Goal: Use online tool/utility: Utilize a website feature to perform a specific function

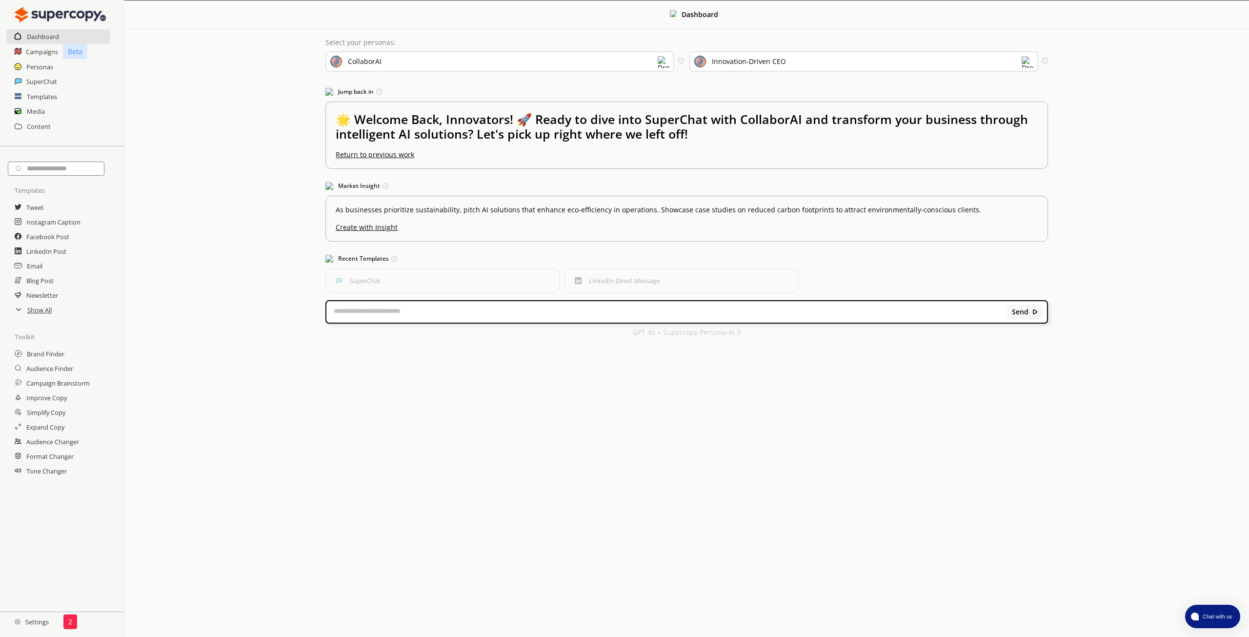
click at [198, 294] on div "Dashboard Select your personas: CollaborAI Select the brand persona you want to…" at bounding box center [686, 172] width 1125 height 345
click at [47, 67] on h2 "Personas" at bounding box center [39, 67] width 27 height 15
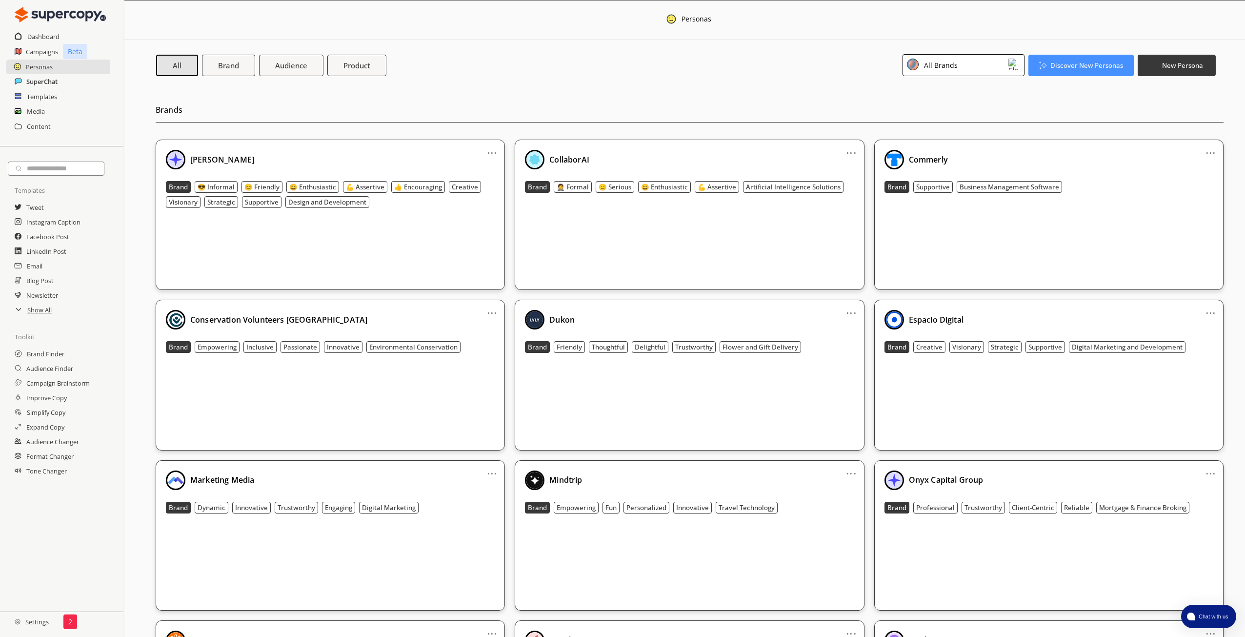
click at [49, 79] on h2 "SuperChat" at bounding box center [41, 81] width 31 height 15
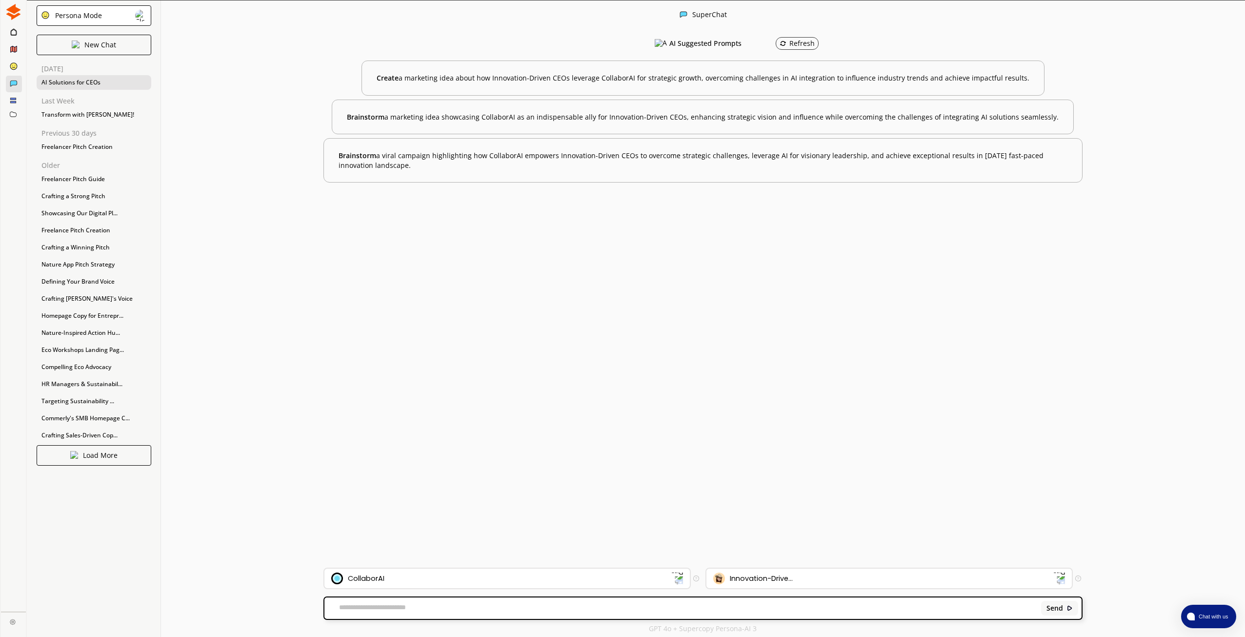
click at [71, 88] on div "AI Solutions for CEOs" at bounding box center [94, 82] width 115 height 15
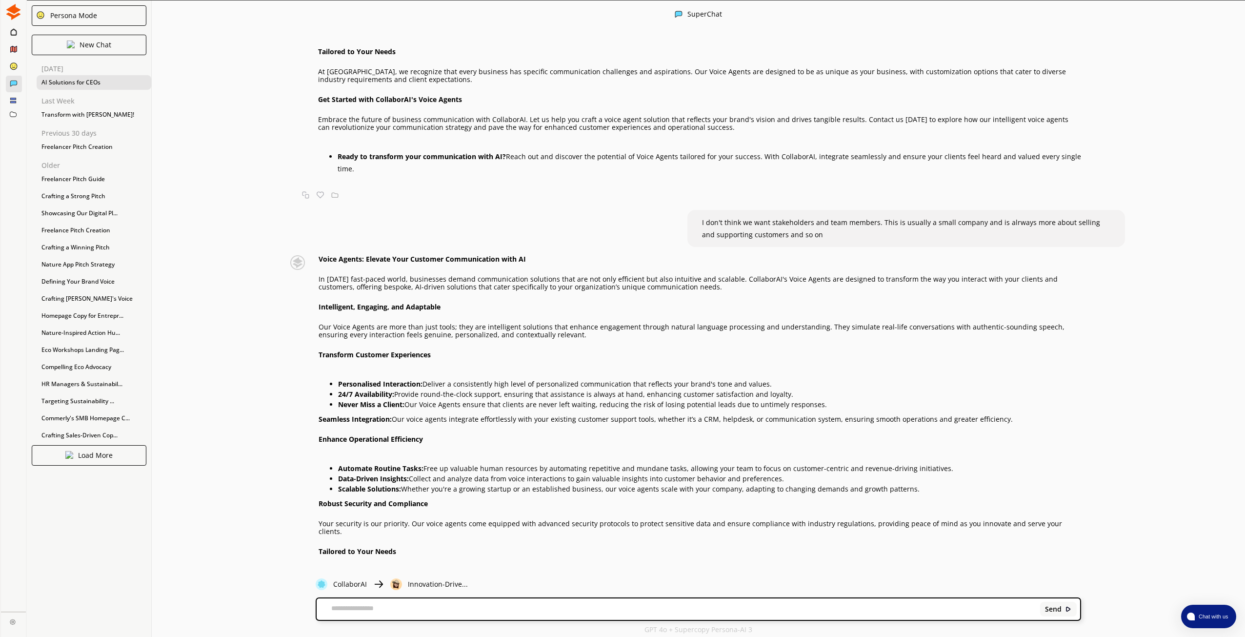
scroll to position [4395, 0]
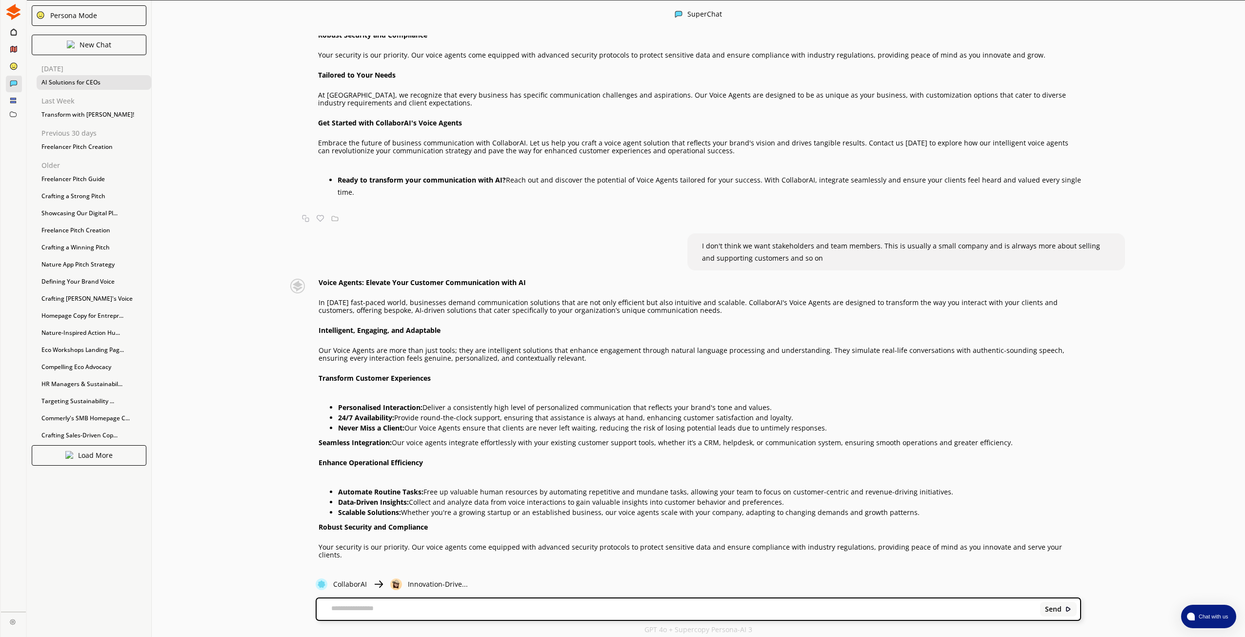
click at [429, 613] on textarea at bounding box center [677, 609] width 720 height 10
type textarea "**********"
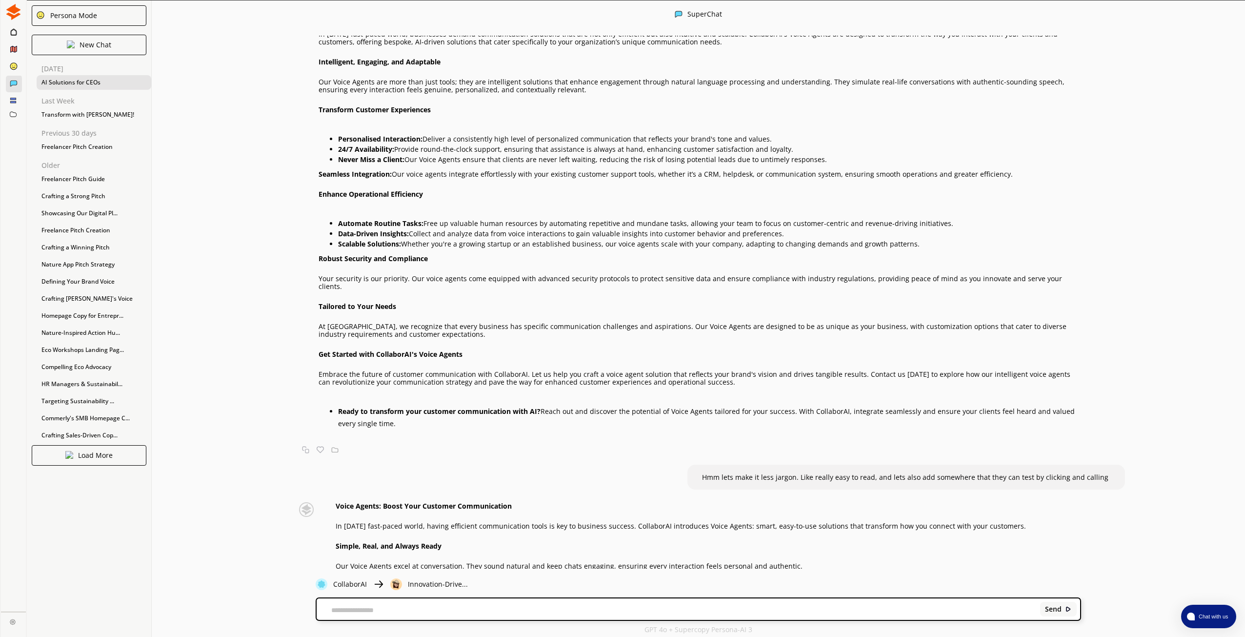
scroll to position [4697, 0]
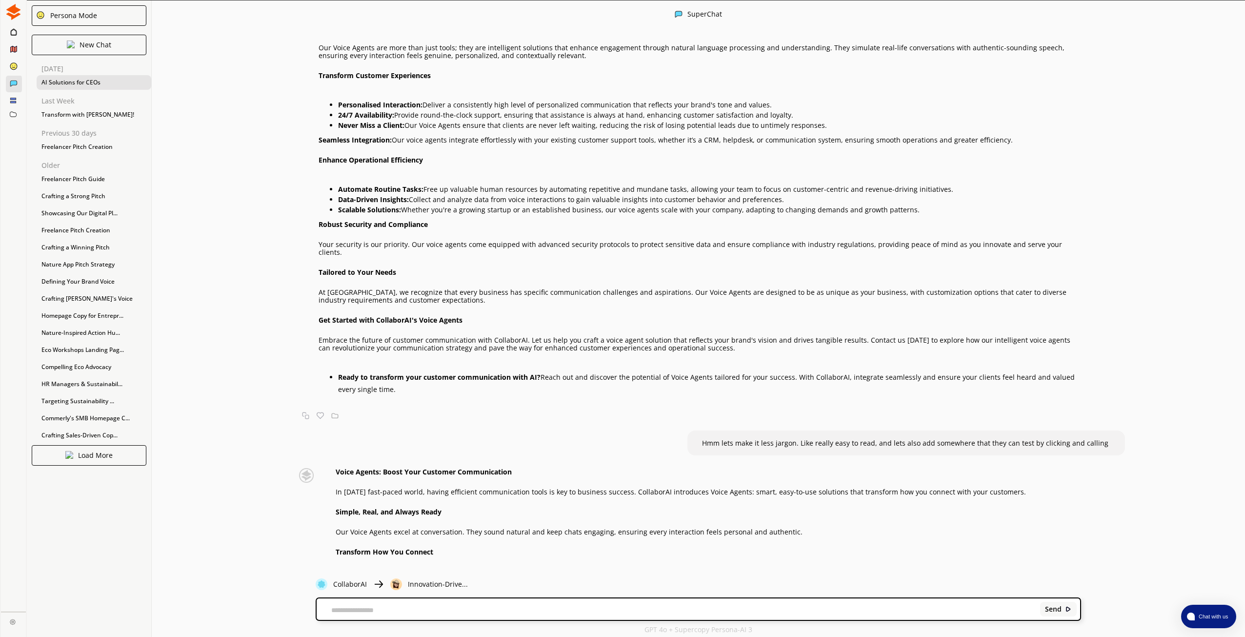
click at [192, 373] on div "Create homepage copy in Australian English for the Innovation-Driven CEO audien…" at bounding box center [699, 302] width 1094 height 533
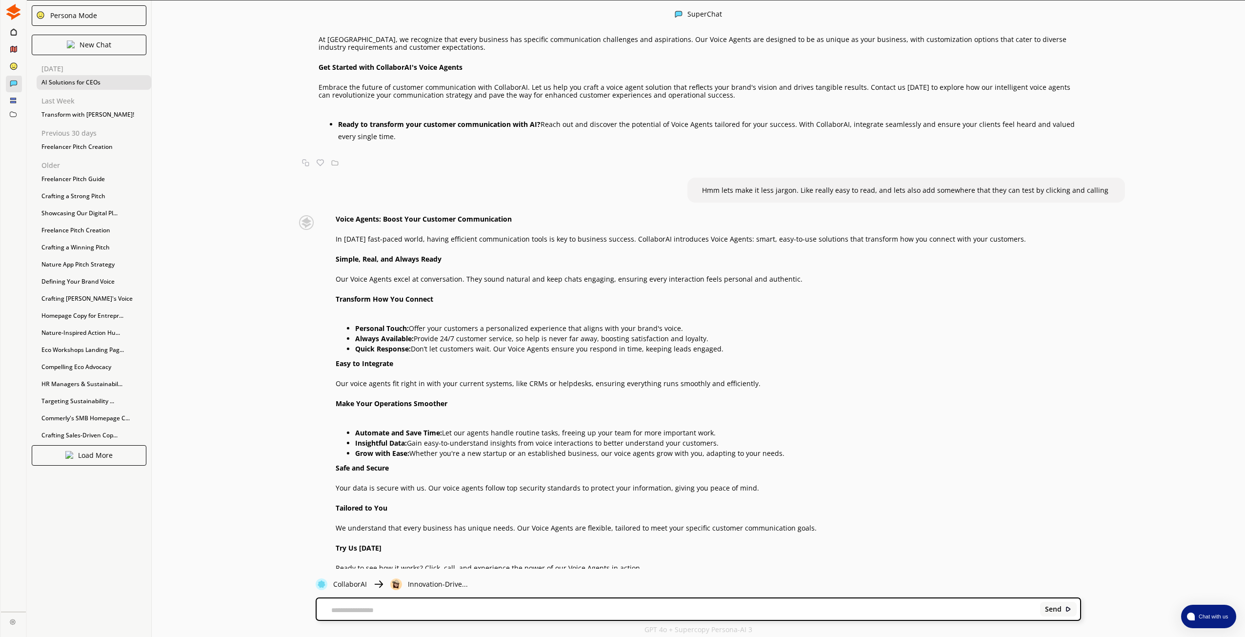
scroll to position [0, 0]
drag, startPoint x: 881, startPoint y: 539, endPoint x: 336, endPoint y: 163, distance: 662.4
click at [336, 215] on div "Voice Agents: Boost Your Customer Communication In [DATE] fast-paced world, hav…" at bounding box center [681, 409] width 690 height 388
copy div "Lorem Ipsumd: Sitam Cons Adipisci Elitseddoeius Te incid'u labo-etdol magna, al…"
click at [664, 263] on div "Voice Agents: Boost Your Customer Communication In [DATE] fast-paced world, hav…" at bounding box center [681, 409] width 690 height 388
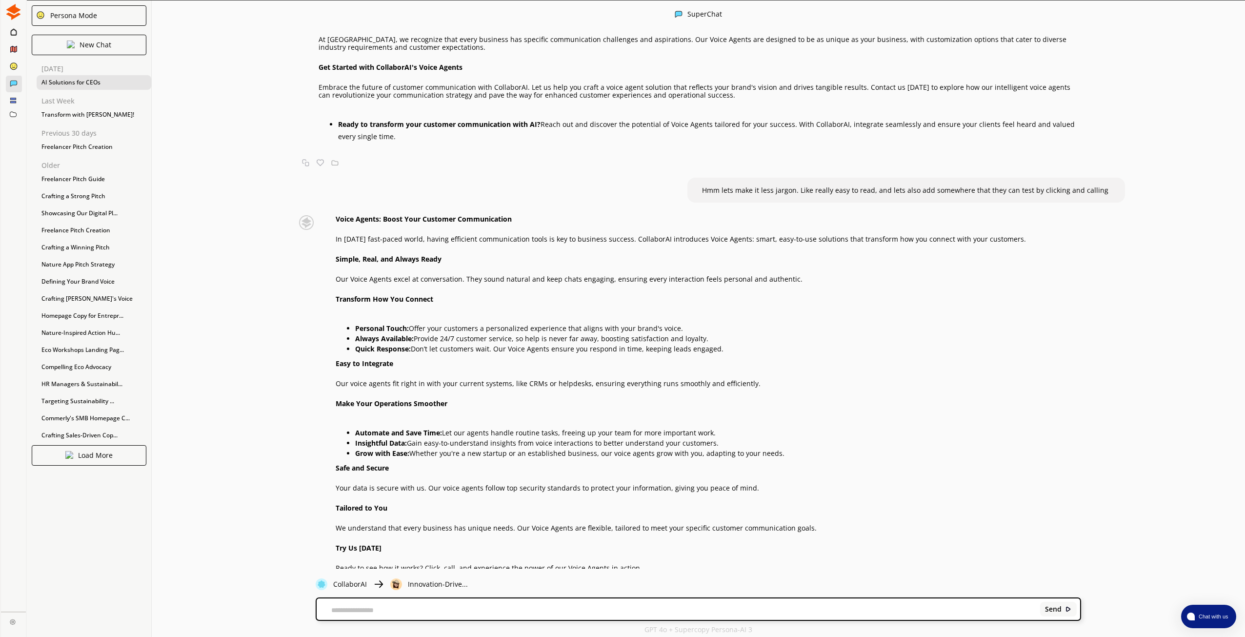
click at [583, 601] on div "Send" at bounding box center [699, 608] width 764 height 21
click at [584, 602] on div "Send" at bounding box center [699, 608] width 764 height 21
click at [594, 612] on textarea at bounding box center [677, 610] width 720 height 8
type textarea "**********"
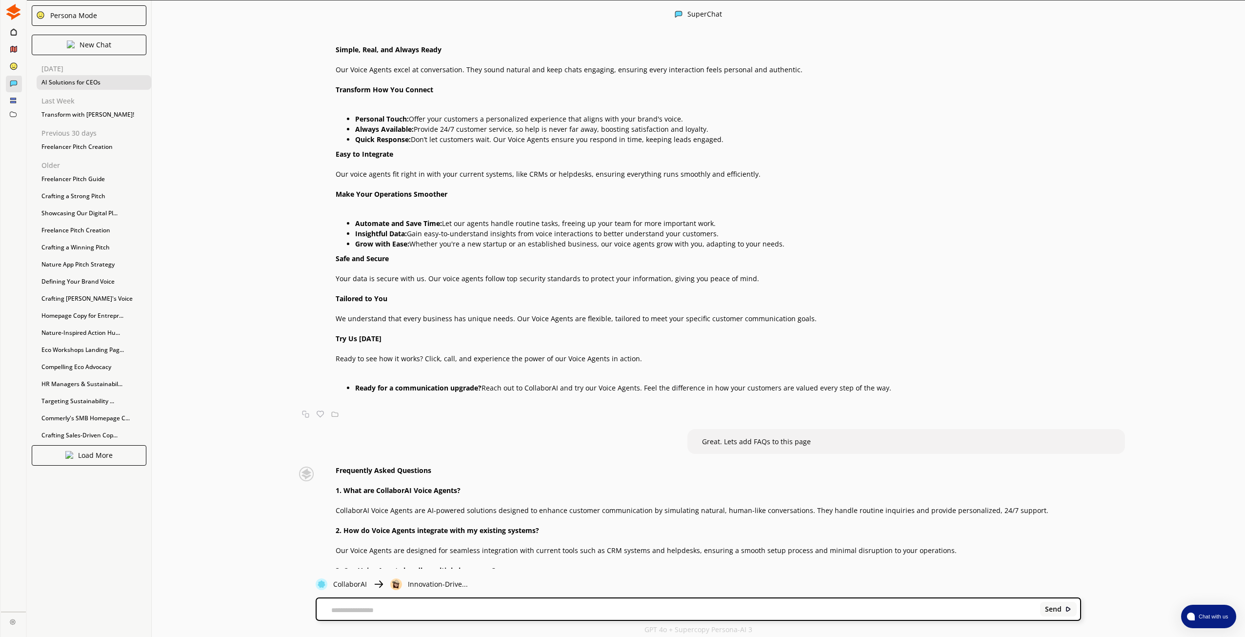
scroll to position [5423, 0]
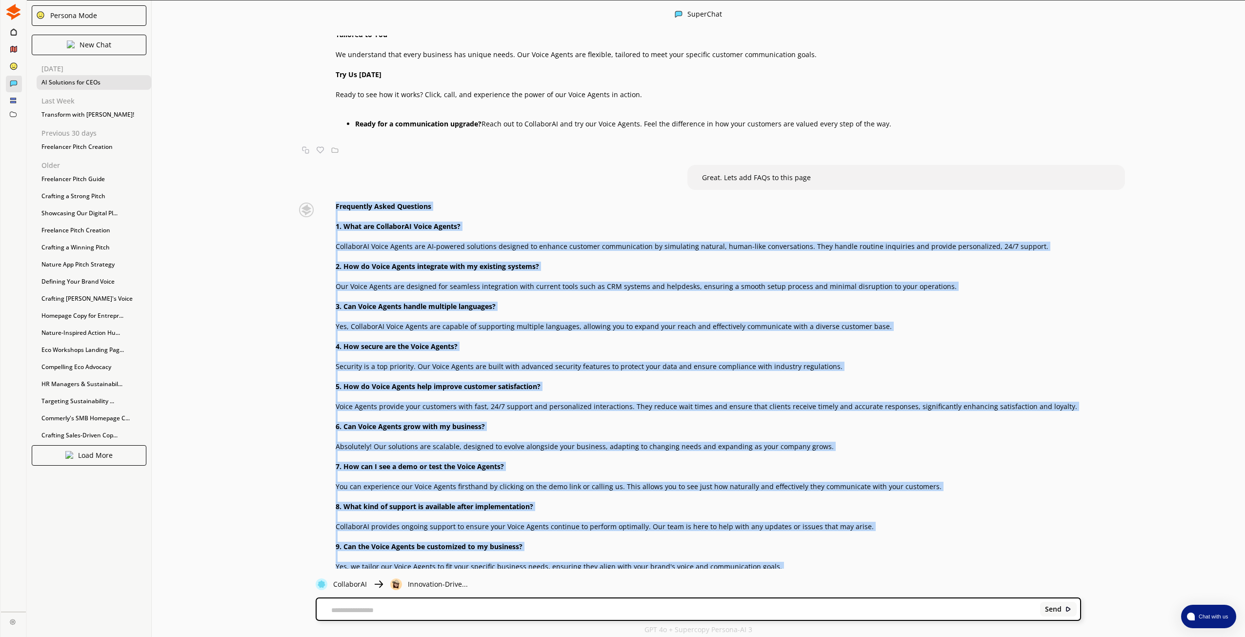
drag, startPoint x: 335, startPoint y: 144, endPoint x: 891, endPoint y: 545, distance: 685.5
click at [891, 545] on div "Frequently Asked Questions 1. What are CollaborAI Voice Agents? CollaborAI Voic…" at bounding box center [707, 407] width 742 height 408
copy div "Frequently Asked Questions 1. What are CollaborAI Voice Agents? CollaborAI Voic…"
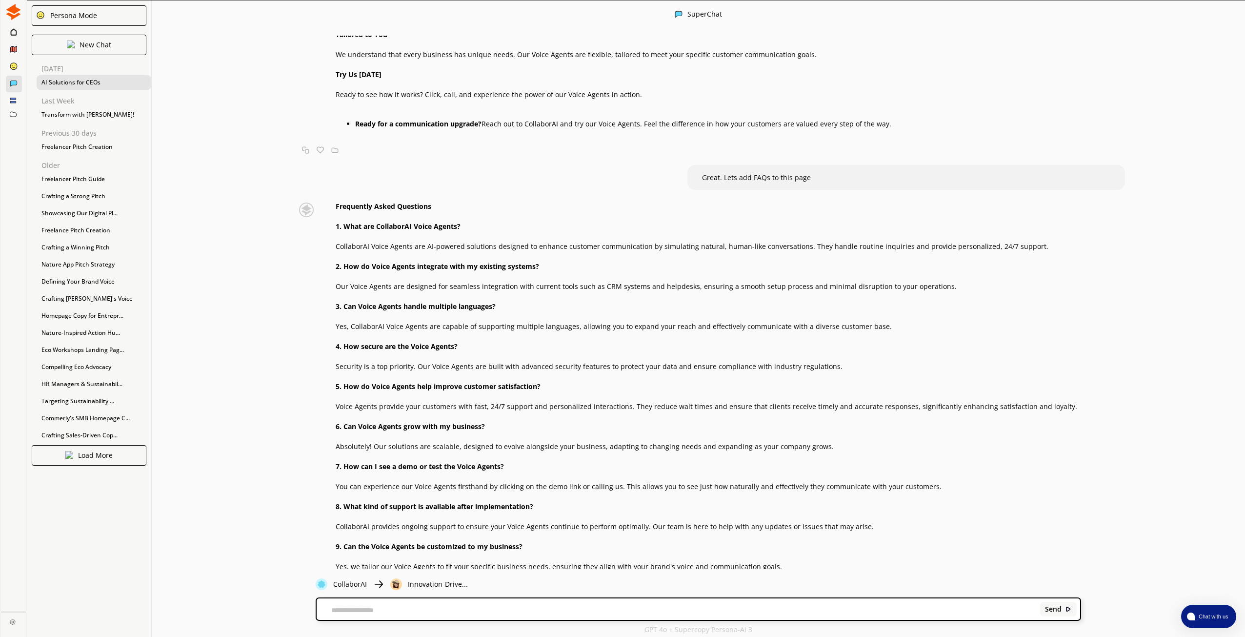
click at [550, 617] on div "Send" at bounding box center [699, 608] width 764 height 21
click at [550, 611] on textarea at bounding box center [677, 610] width 720 height 8
type textarea "**********"
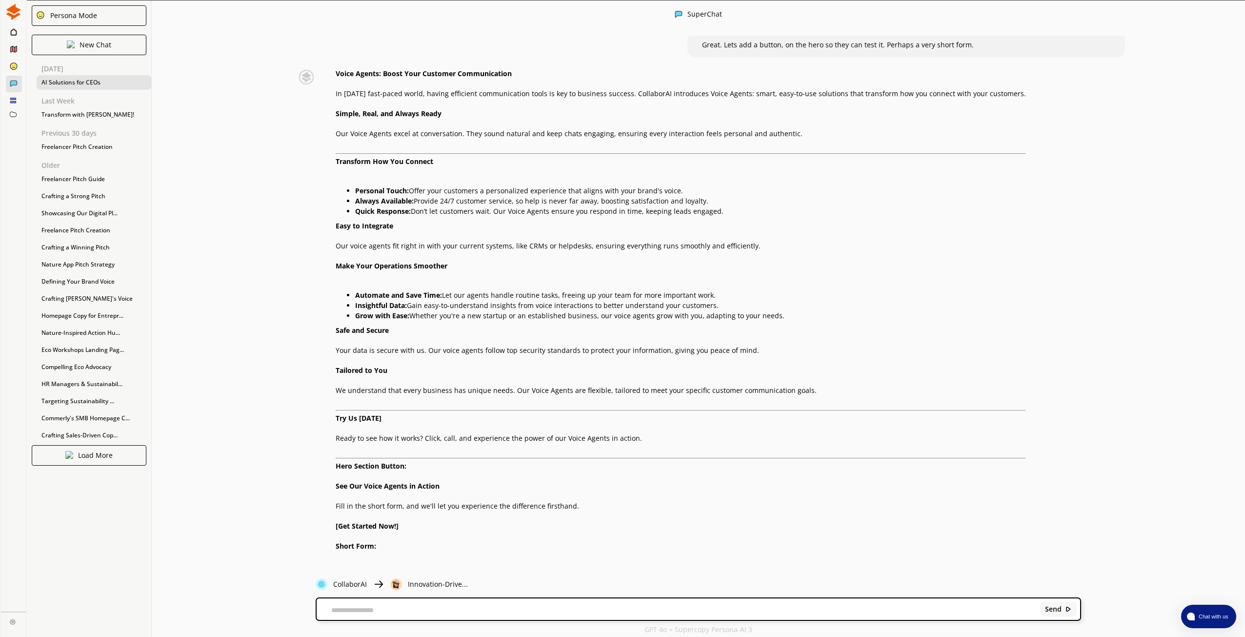
scroll to position [6048, 0]
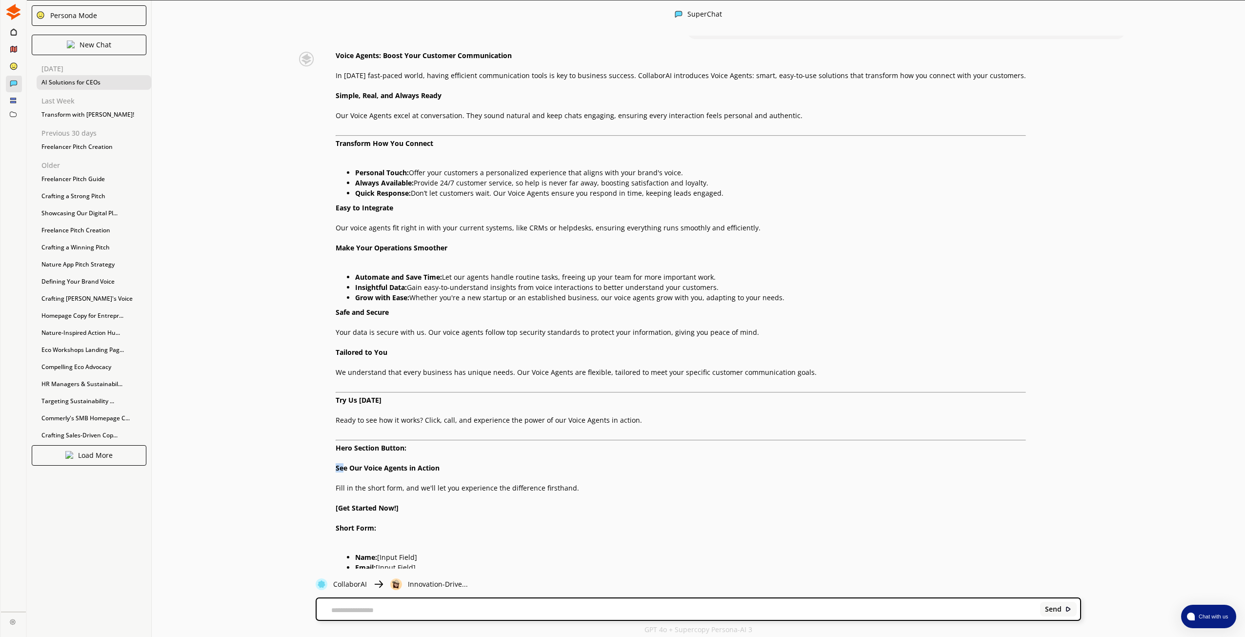
drag, startPoint x: 334, startPoint y: 405, endPoint x: 343, endPoint y: 405, distance: 9.3
click at [343, 405] on div "Voice Agents: Boost Your Customer Communication In [DATE] fast-paced world, hav…" at bounding box center [654, 334] width 744 height 565
click at [342, 463] on strong "See Our Voice Agents in Action" at bounding box center [388, 467] width 104 height 9
drag, startPoint x: 333, startPoint y: 403, endPoint x: 895, endPoint y: 540, distance: 578.8
click at [895, 540] on div "Voice Agents: Boost Your Customer Communication In [DATE] fast-paced world, hav…" at bounding box center [654, 334] width 744 height 565
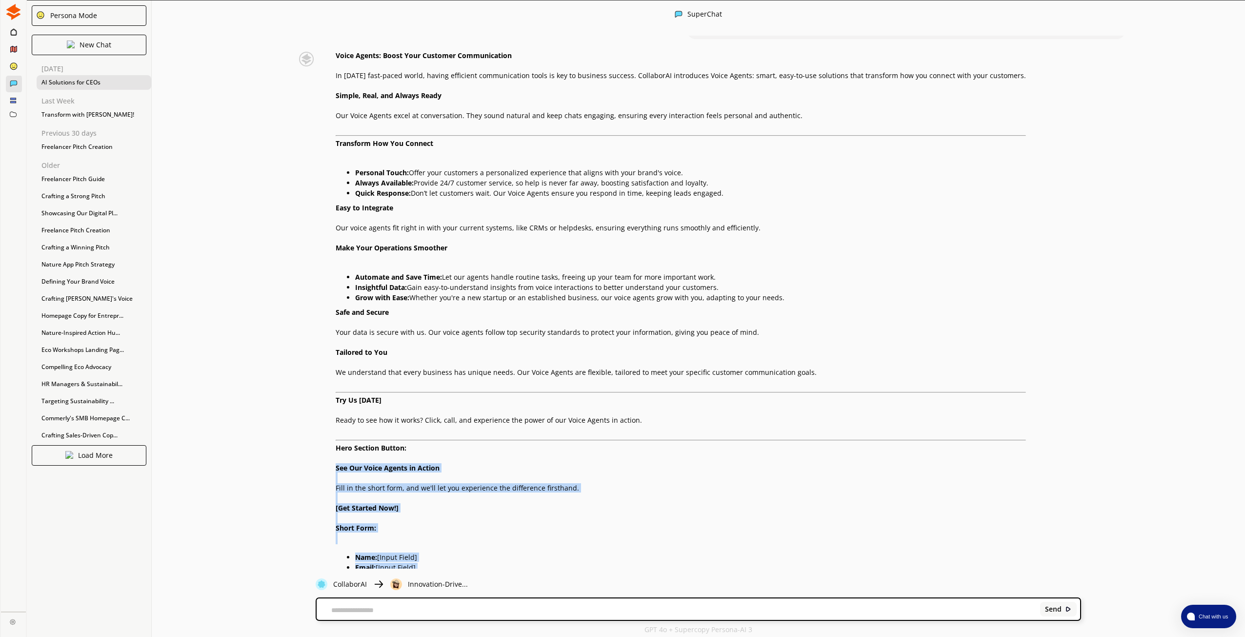
copy div "See Our Voice Agents in Action Fill in the short form, and we'll let you experi…"
